Goal: Information Seeking & Learning: Learn about a topic

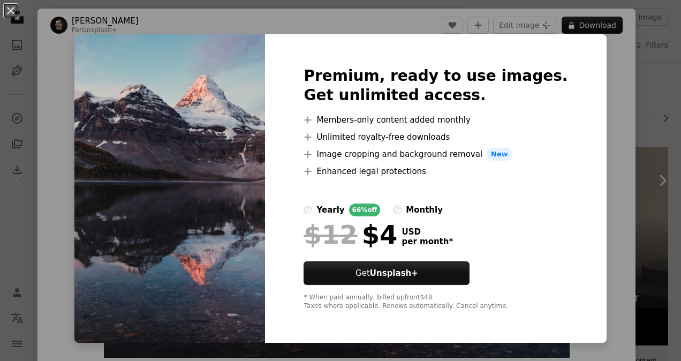
scroll to position [54, 0]
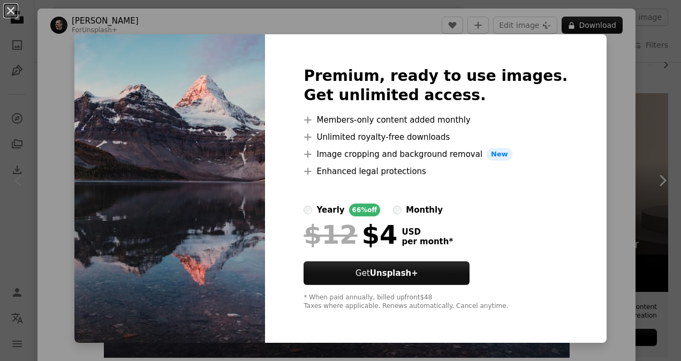
click at [596, 63] on div "An X shape Premium, ready to use images. Get unlimited access. A plus sign Memb…" at bounding box center [340, 180] width 681 height 361
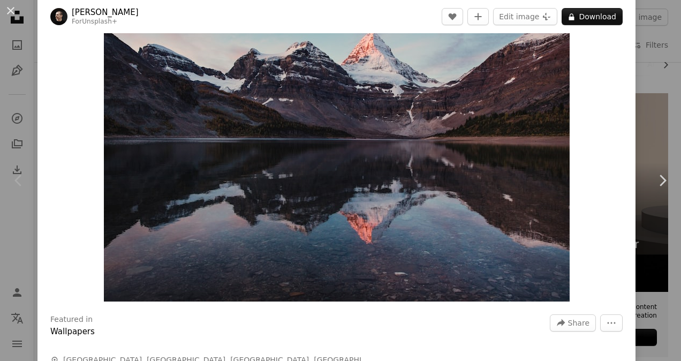
scroll to position [54, 0]
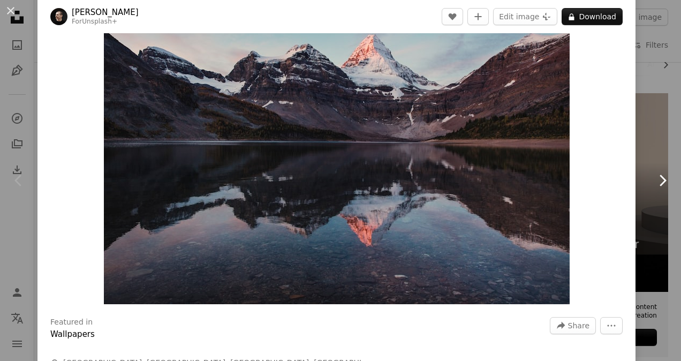
click at [656, 184] on icon "Chevron right" at bounding box center [662, 180] width 17 height 17
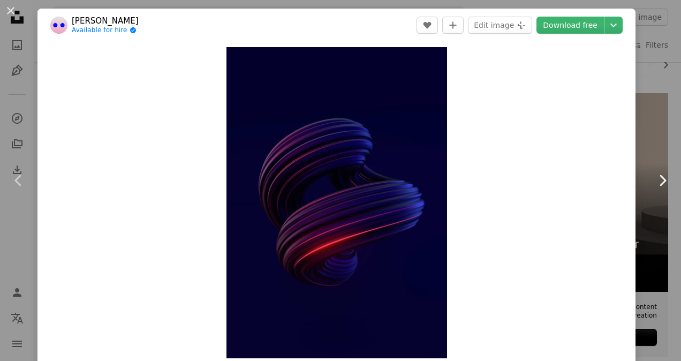
click at [654, 177] on icon "Chevron right" at bounding box center [662, 180] width 17 height 17
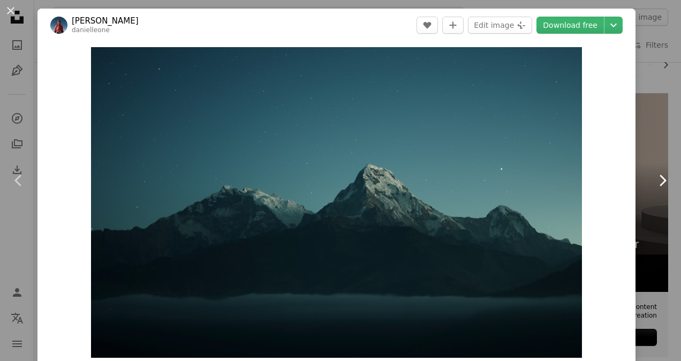
click at [654, 176] on icon "Chevron right" at bounding box center [662, 180] width 17 height 17
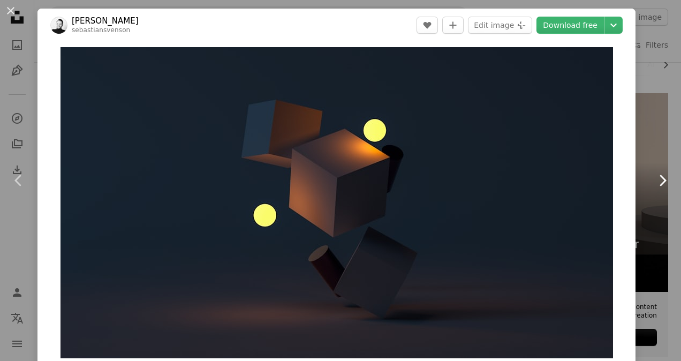
click at [654, 176] on icon "Chevron right" at bounding box center [662, 180] width 17 height 17
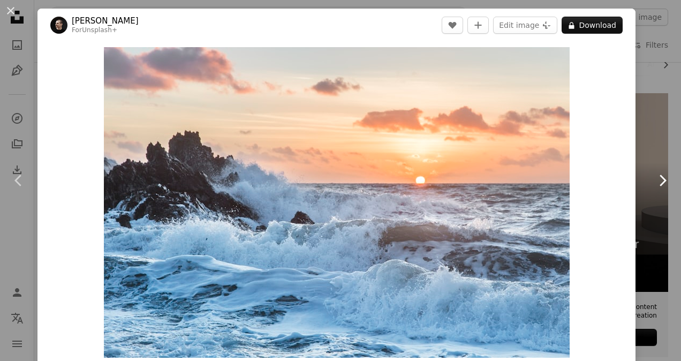
click at [654, 176] on icon "Chevron right" at bounding box center [662, 180] width 17 height 17
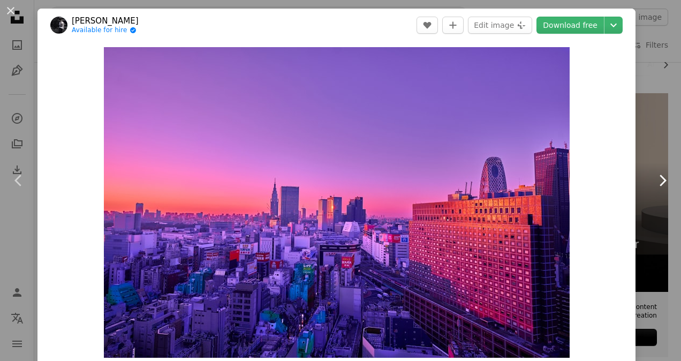
click at [654, 176] on icon "Chevron right" at bounding box center [662, 180] width 17 height 17
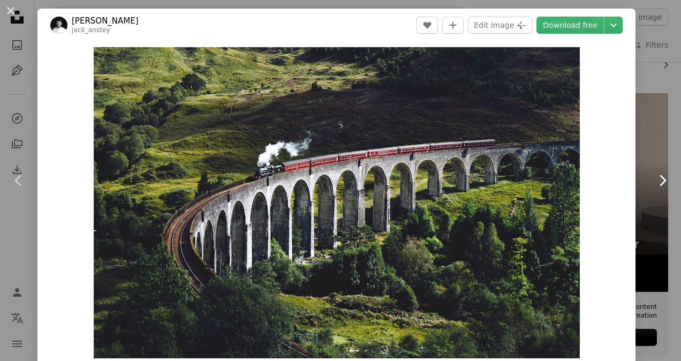
click at [654, 183] on icon "Chevron right" at bounding box center [662, 180] width 17 height 17
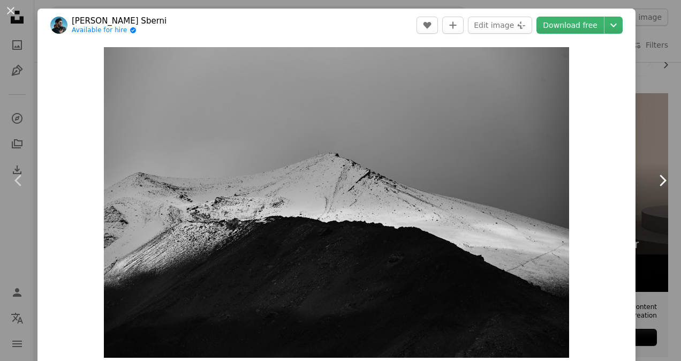
click at [654, 183] on icon "Chevron right" at bounding box center [662, 180] width 17 height 17
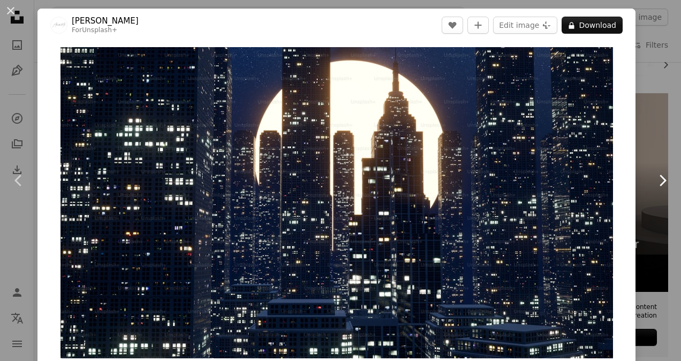
click at [654, 183] on icon "Chevron right" at bounding box center [662, 180] width 17 height 17
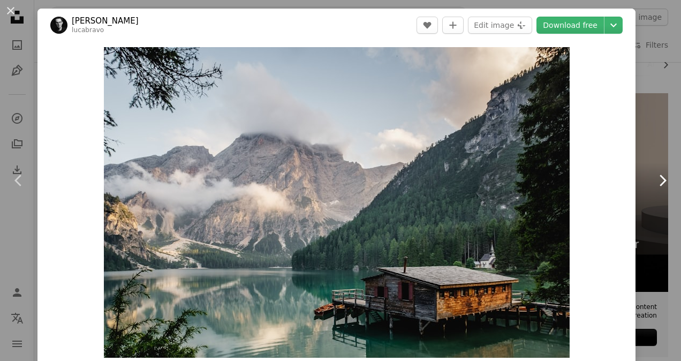
click at [654, 183] on icon "Chevron right" at bounding box center [662, 180] width 17 height 17
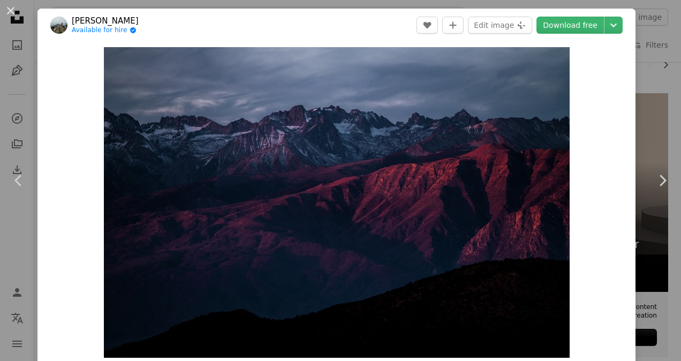
click at [10, 12] on button "An X shape" at bounding box center [10, 10] width 13 height 13
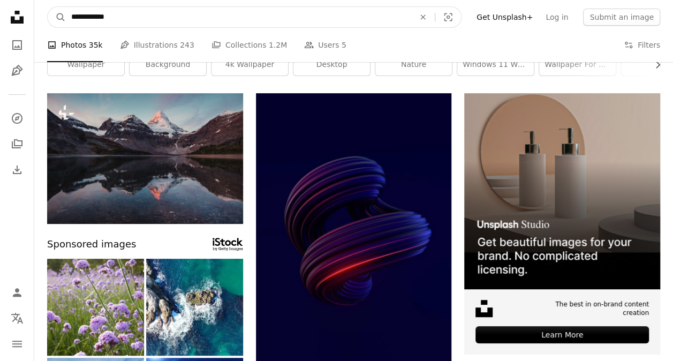
click at [118, 21] on input "**********" at bounding box center [238, 17] width 345 height 20
type input "**********"
click at [48, 7] on button "A magnifying glass" at bounding box center [57, 17] width 18 height 20
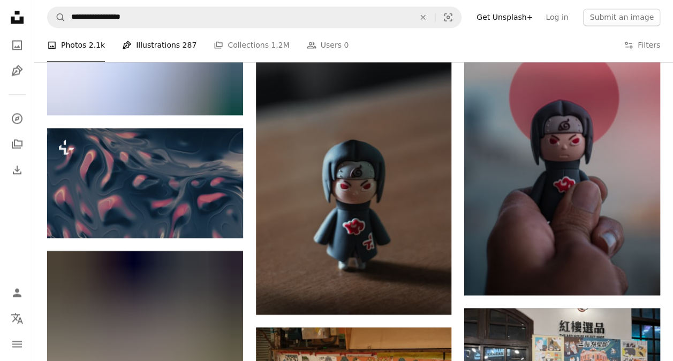
scroll to position [910, 0]
